Goal: Find specific page/section: Find specific page/section

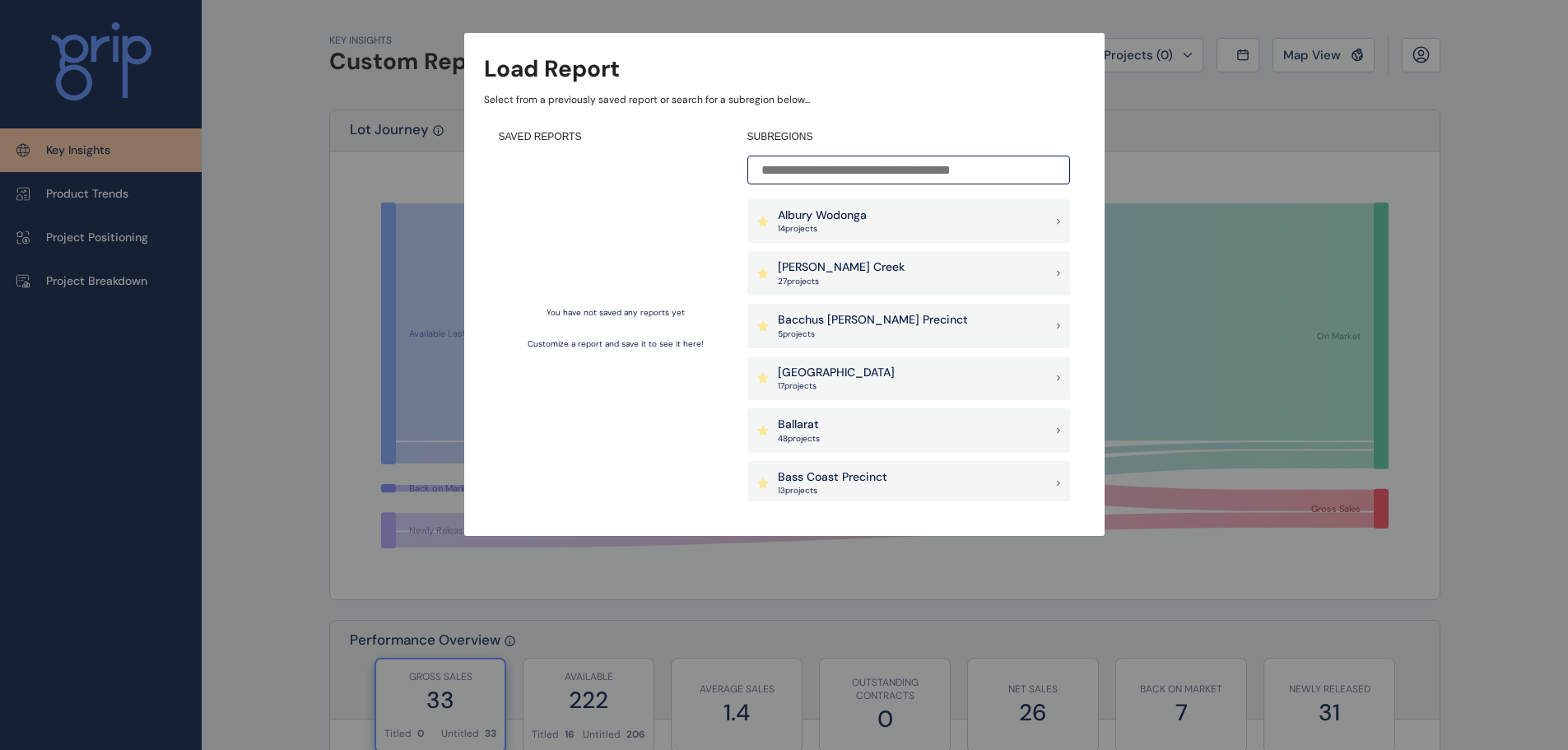
click at [1495, 133] on div "Load Report Select from a previously saved report or search for a subregion bel…" at bounding box center [784, 251] width 1568 height 503
click at [1196, 86] on div "Load Report Select from a previously saved report or search for a subregion bel…" at bounding box center [784, 251] width 1568 height 503
click at [1188, 55] on div "Load Report Select from a previously saved report or search for a subregion bel…" at bounding box center [784, 251] width 1568 height 503
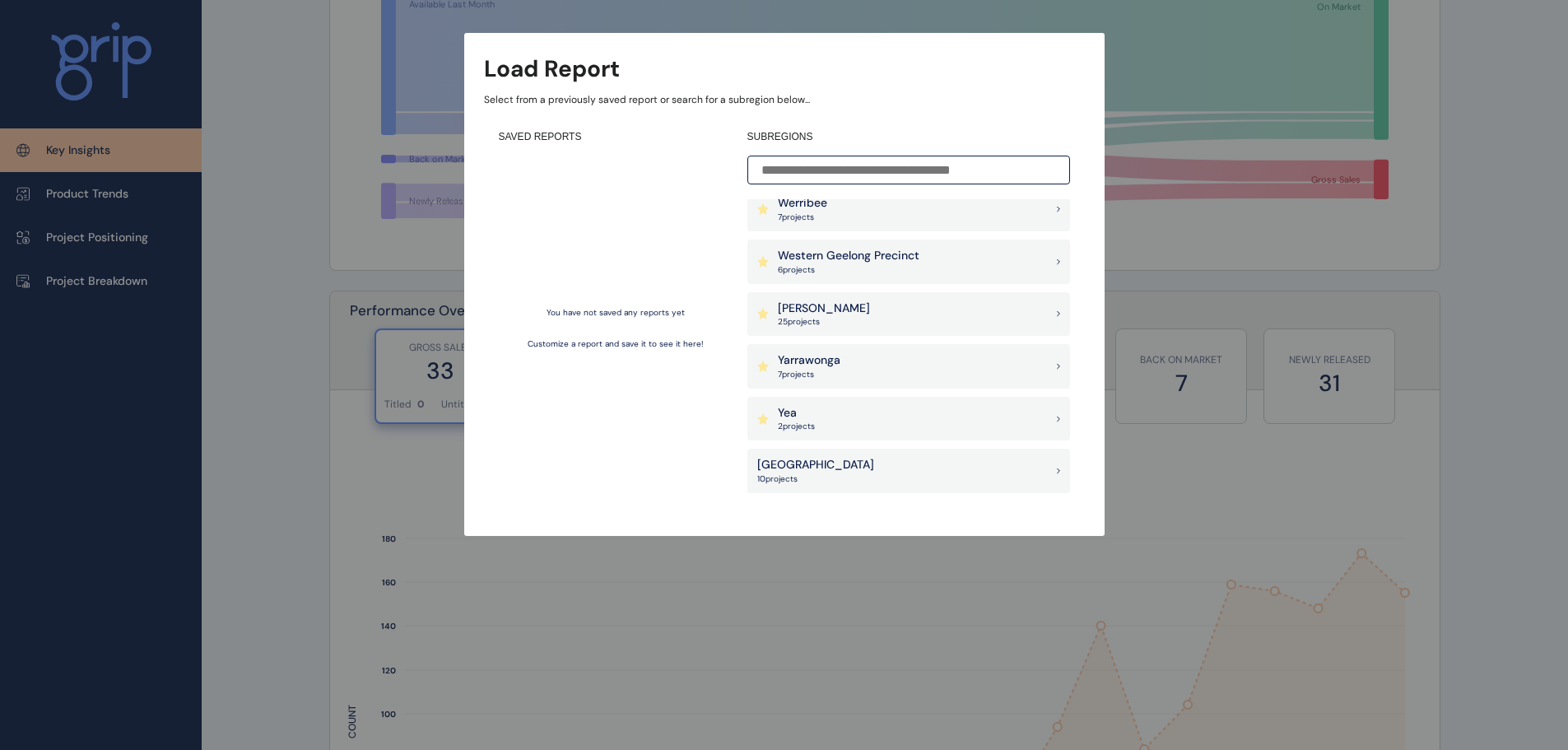
scroll to position [1702, 0]
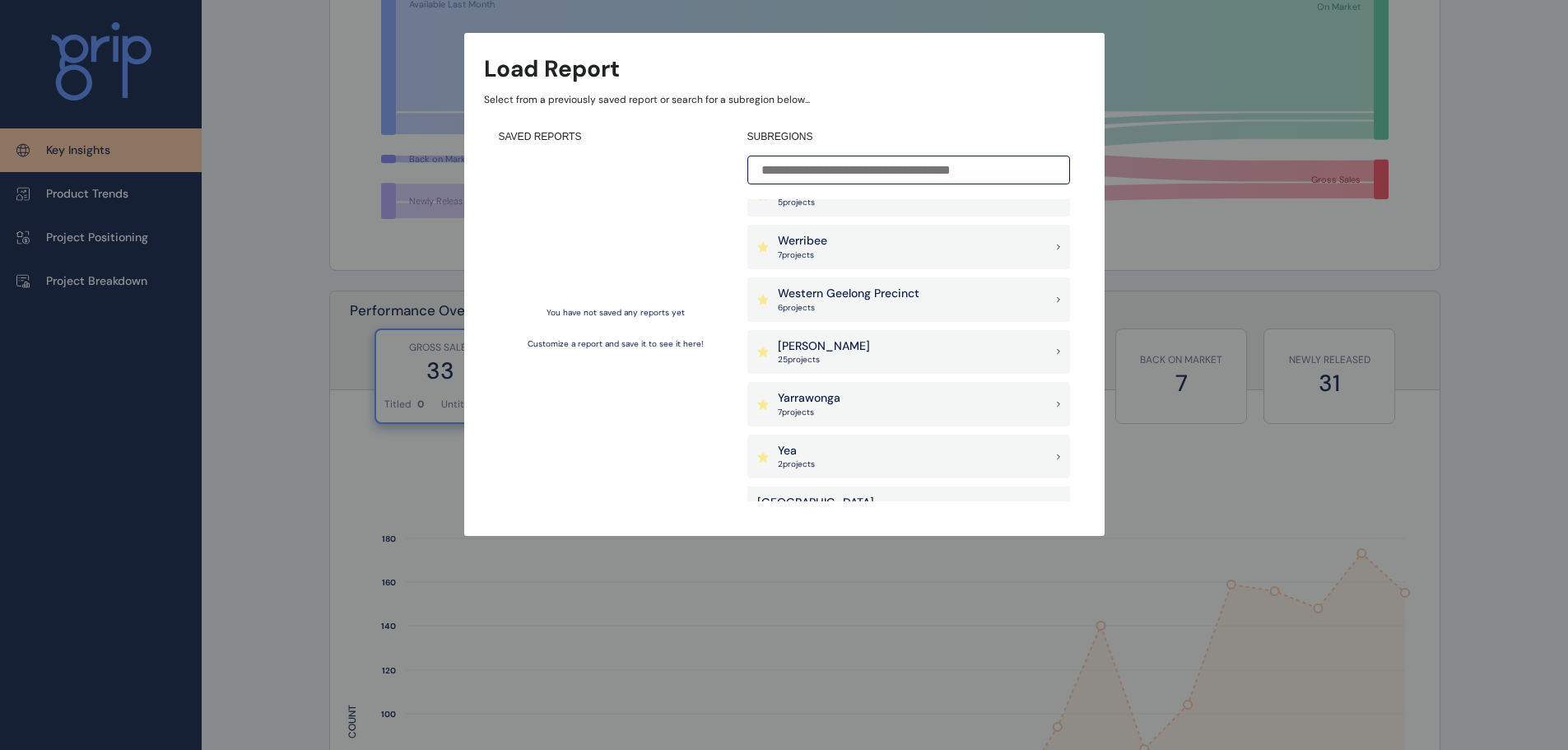
click at [836, 244] on div "Werribee 7 project s" at bounding box center [908, 247] width 323 height 45
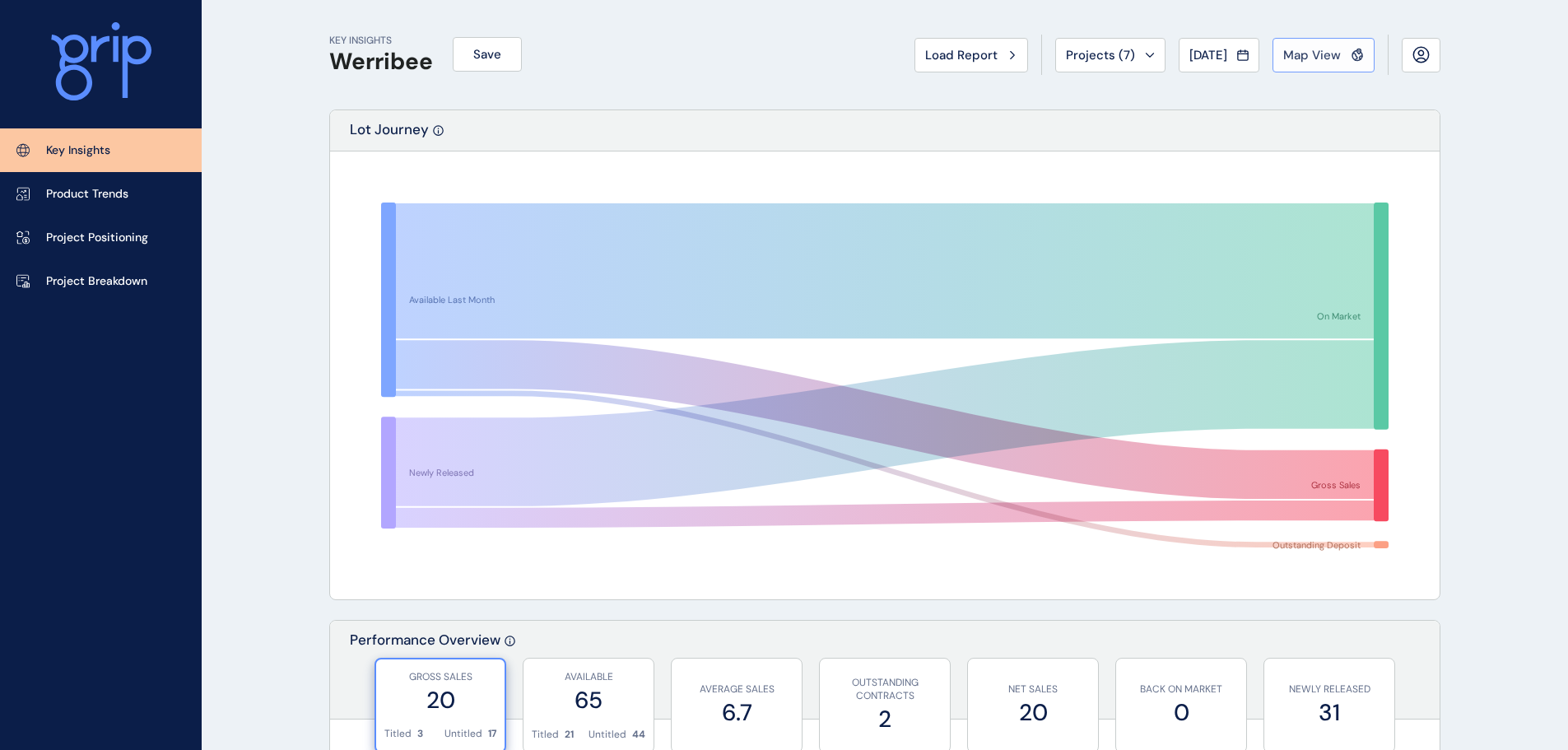
click at [1325, 52] on span "Map View" at bounding box center [1312, 55] width 58 height 17
